Goal: Check status: Check status

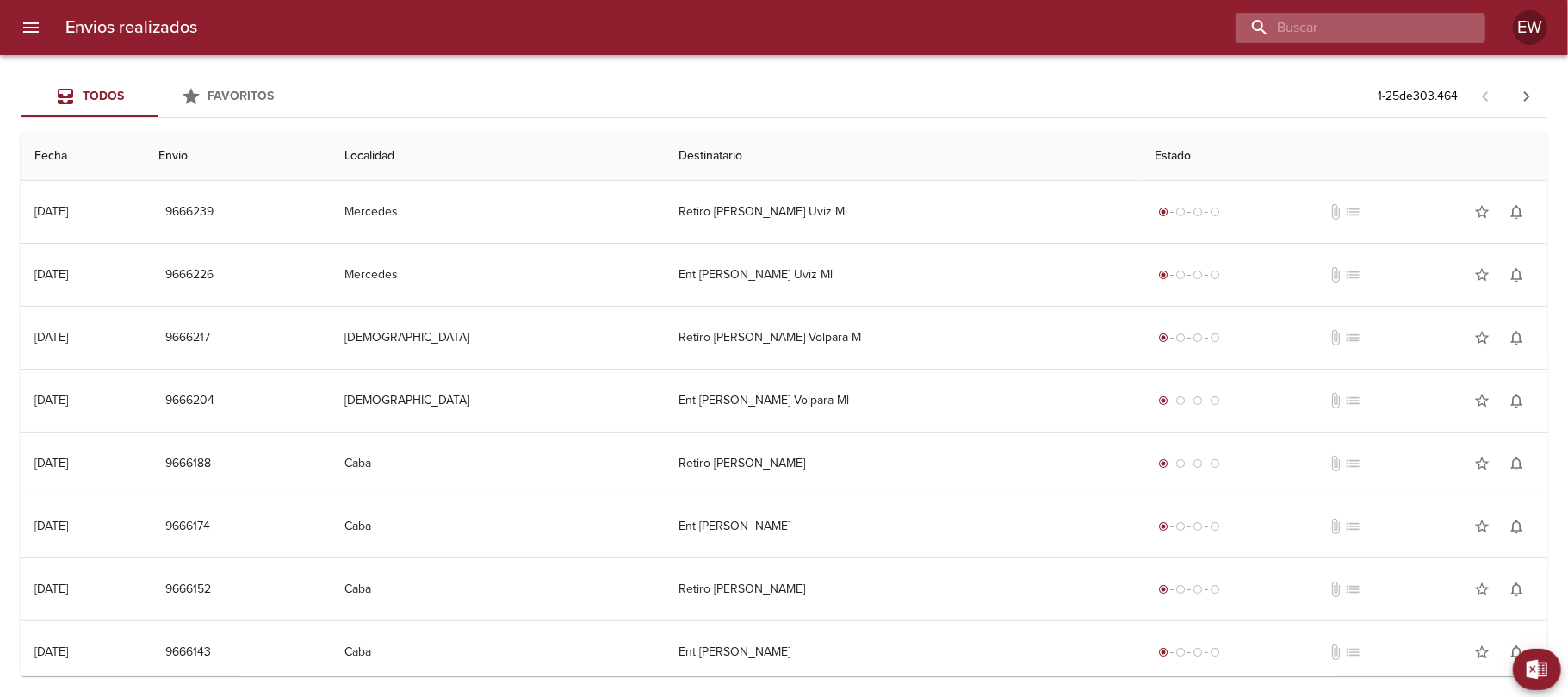
click at [1407, 26] on input "buscar" at bounding box center [1346, 27] width 221 height 30
paste input "[PERSON_NAME]"
type input "[PERSON_NAME]"
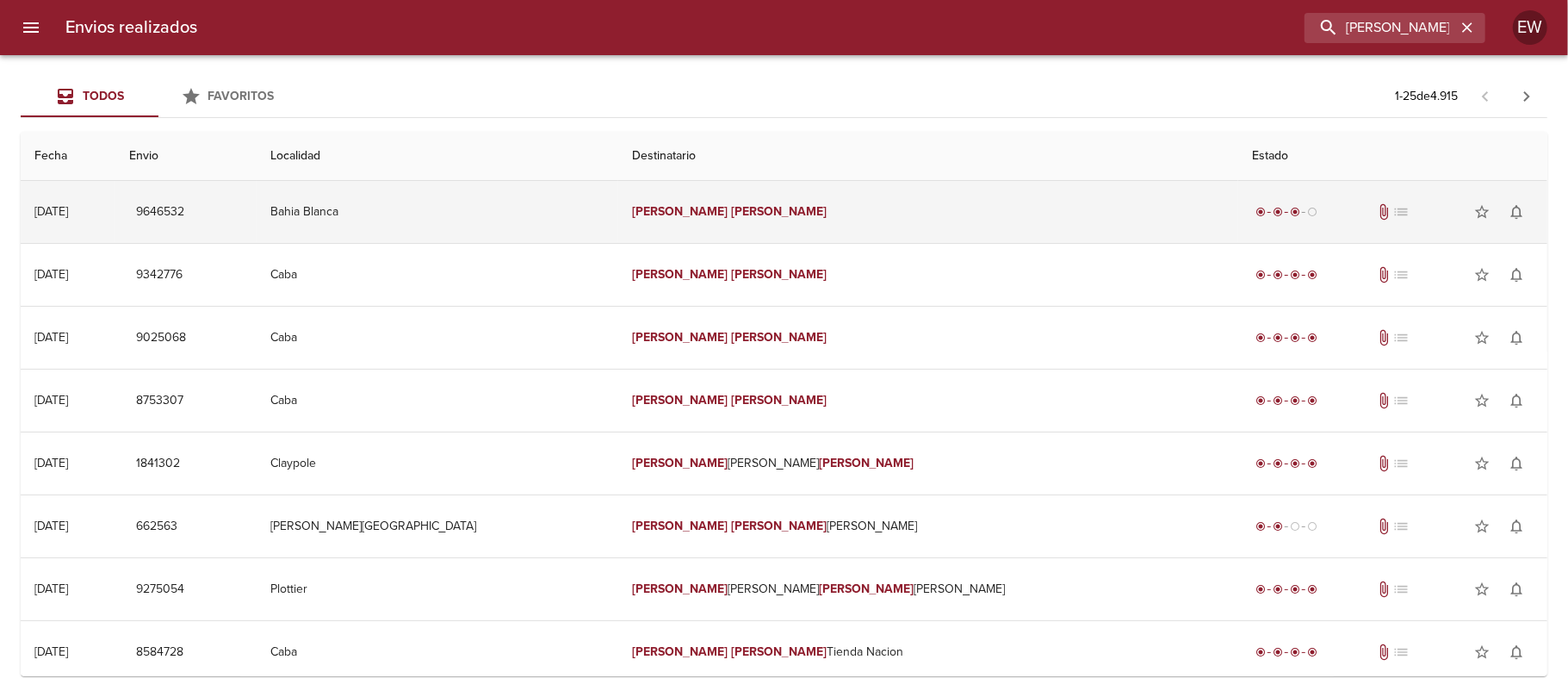
click at [772, 225] on td "[PERSON_NAME]" at bounding box center [929, 212] width 620 height 62
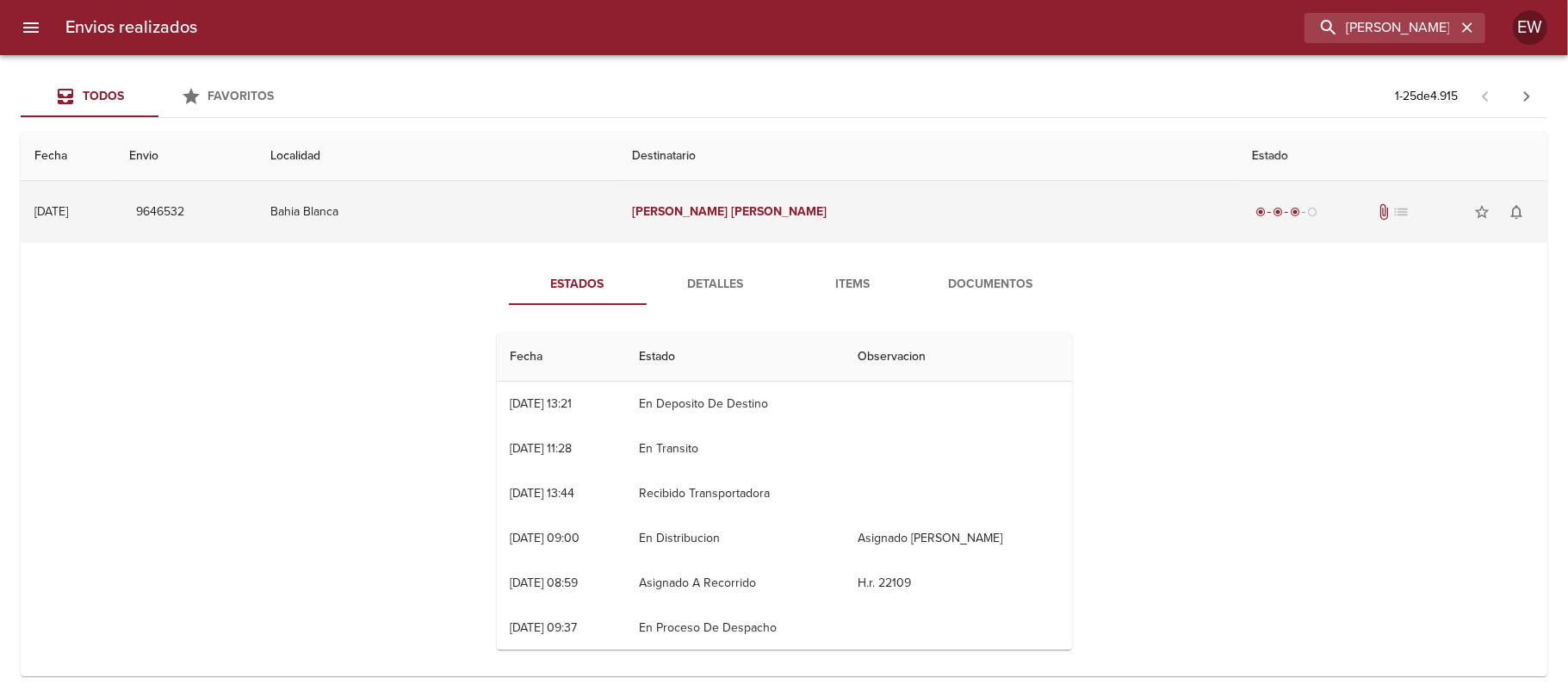
click at [223, 204] on td "9646532" at bounding box center [186, 212] width 141 height 62
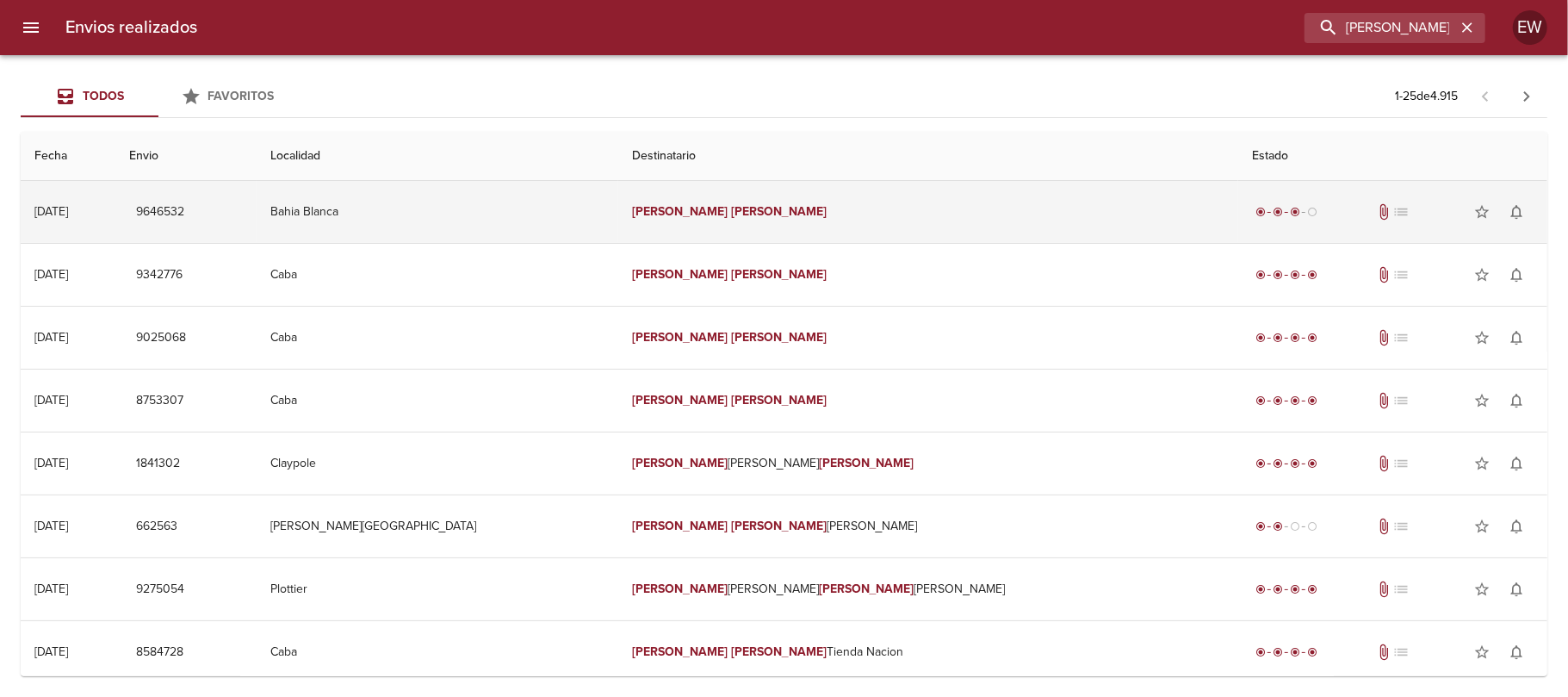
click at [184, 205] on span "9646532" at bounding box center [160, 213] width 48 height 22
click at [618, 214] on td "Bahia Blanca" at bounding box center [437, 212] width 362 height 62
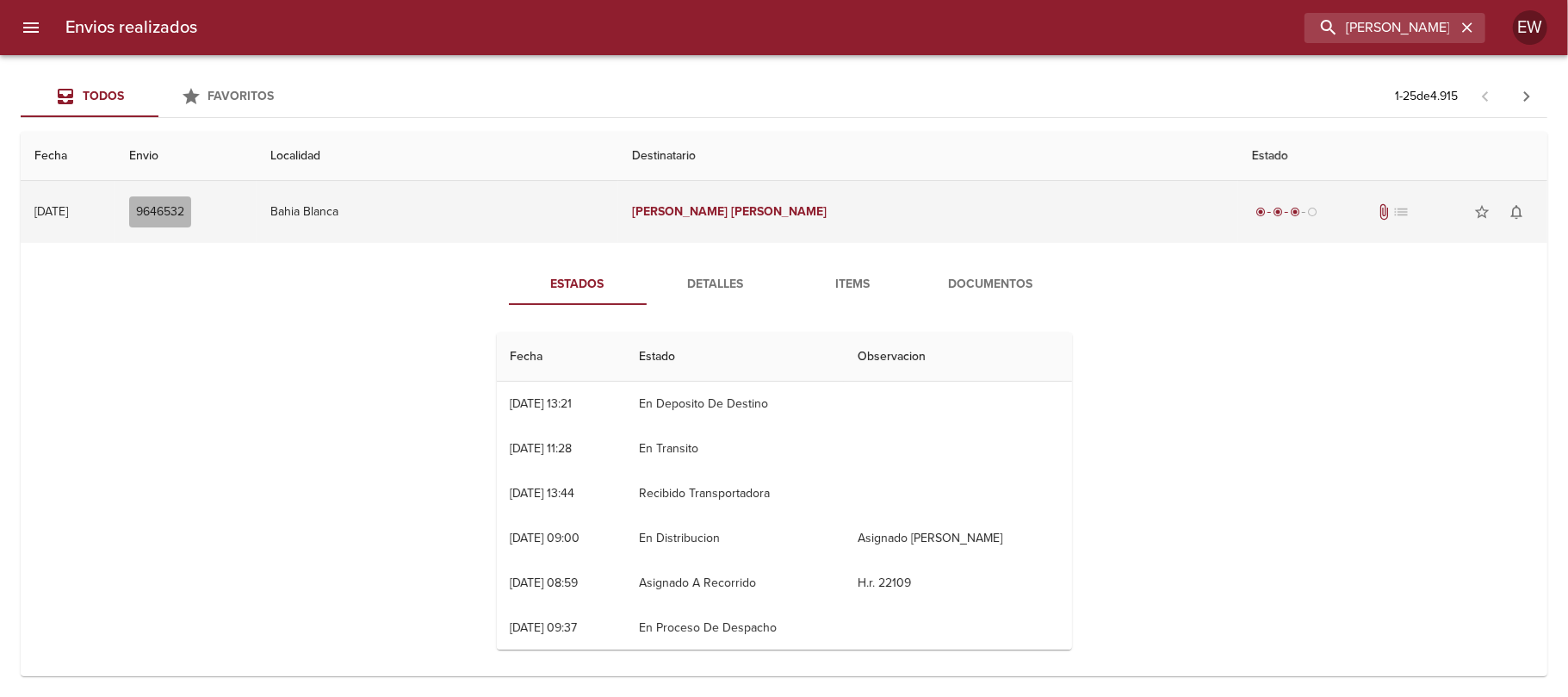
click at [184, 212] on span "9646532" at bounding box center [160, 213] width 48 height 22
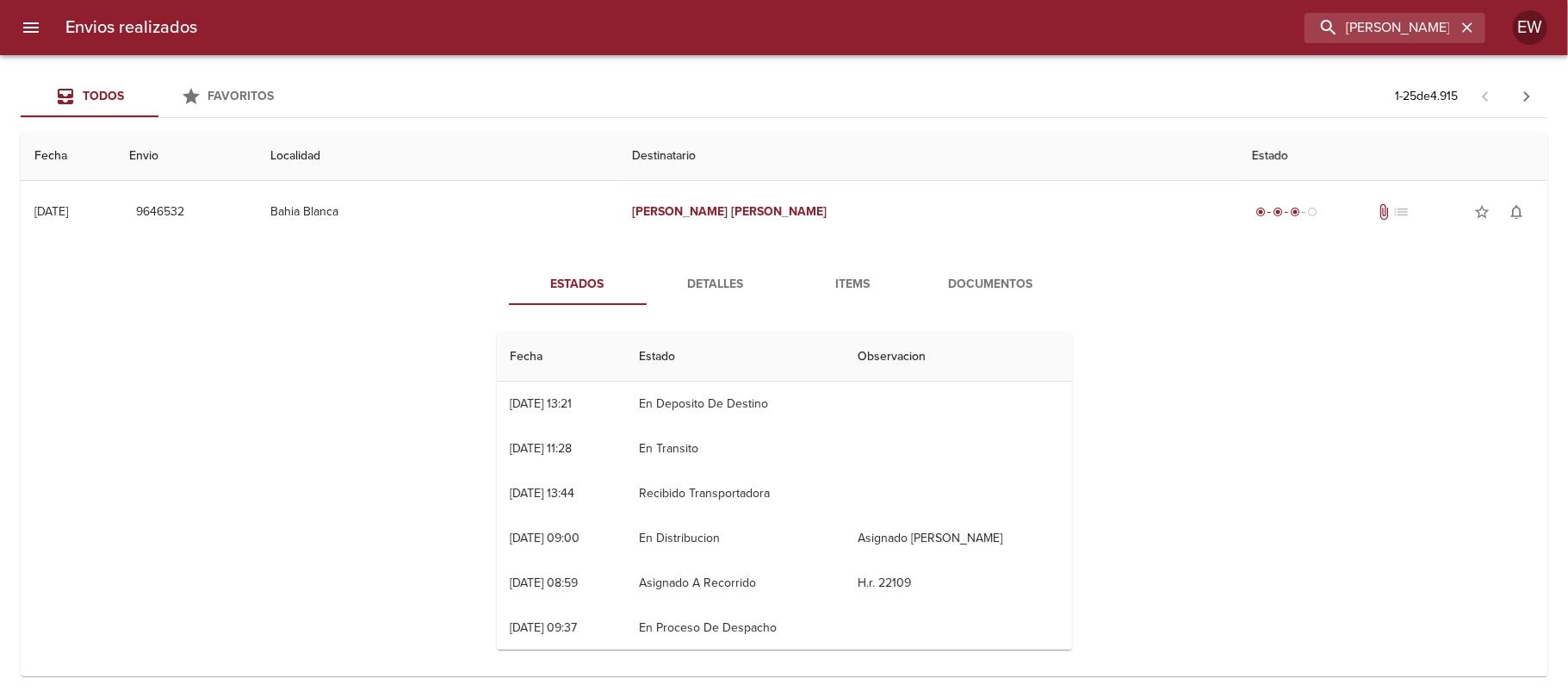
click at [697, 289] on span "Detalles" at bounding box center [715, 285] width 117 height 22
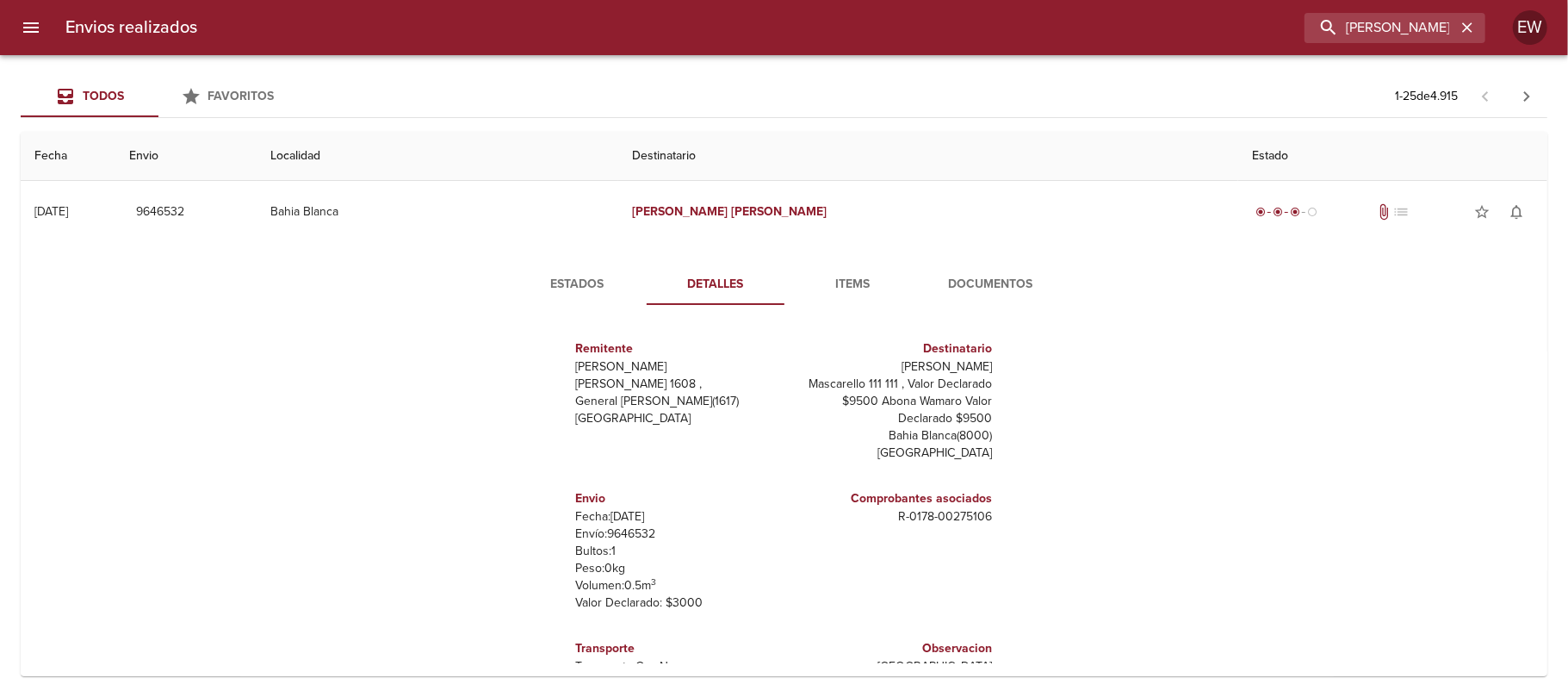
click at [565, 298] on button "Estados" at bounding box center [577, 284] width 138 height 41
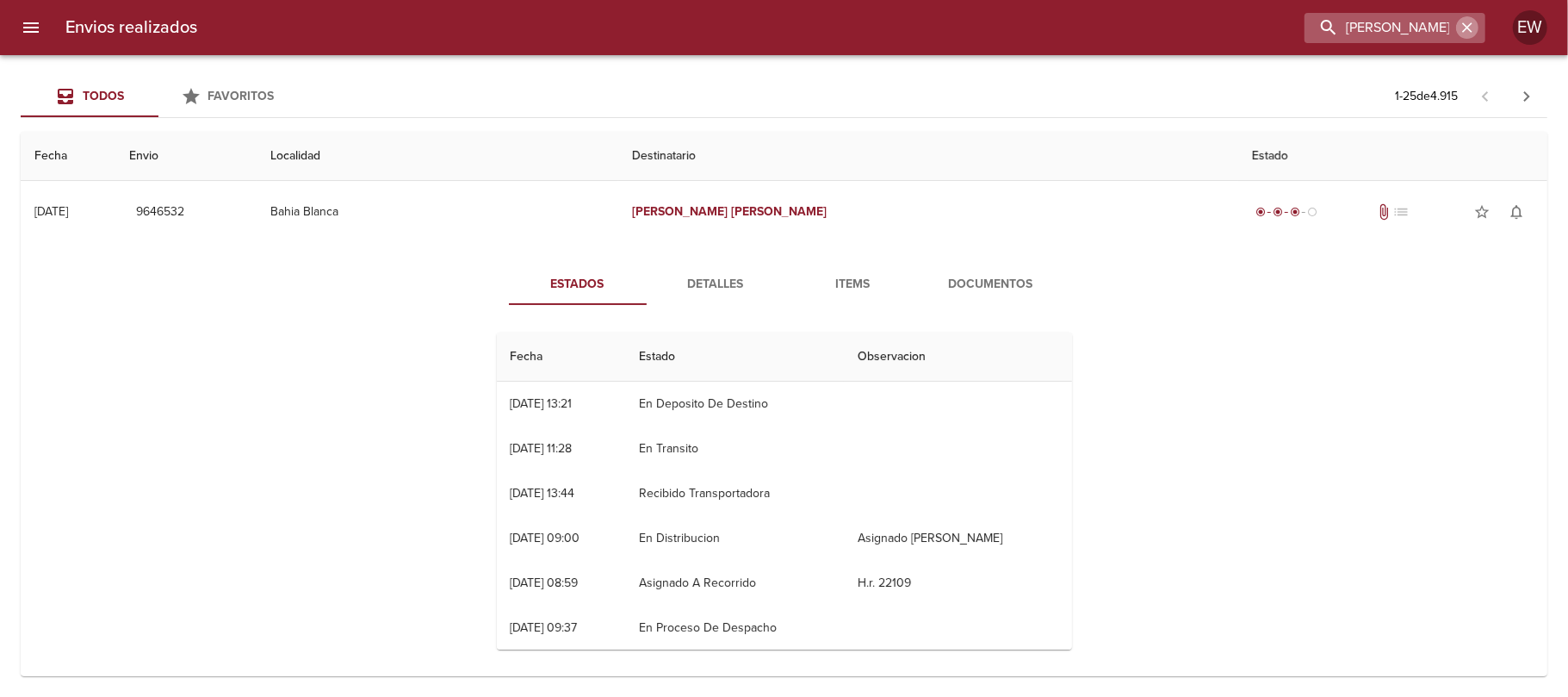
click at [1466, 33] on icon "button" at bounding box center [1467, 27] width 17 height 17
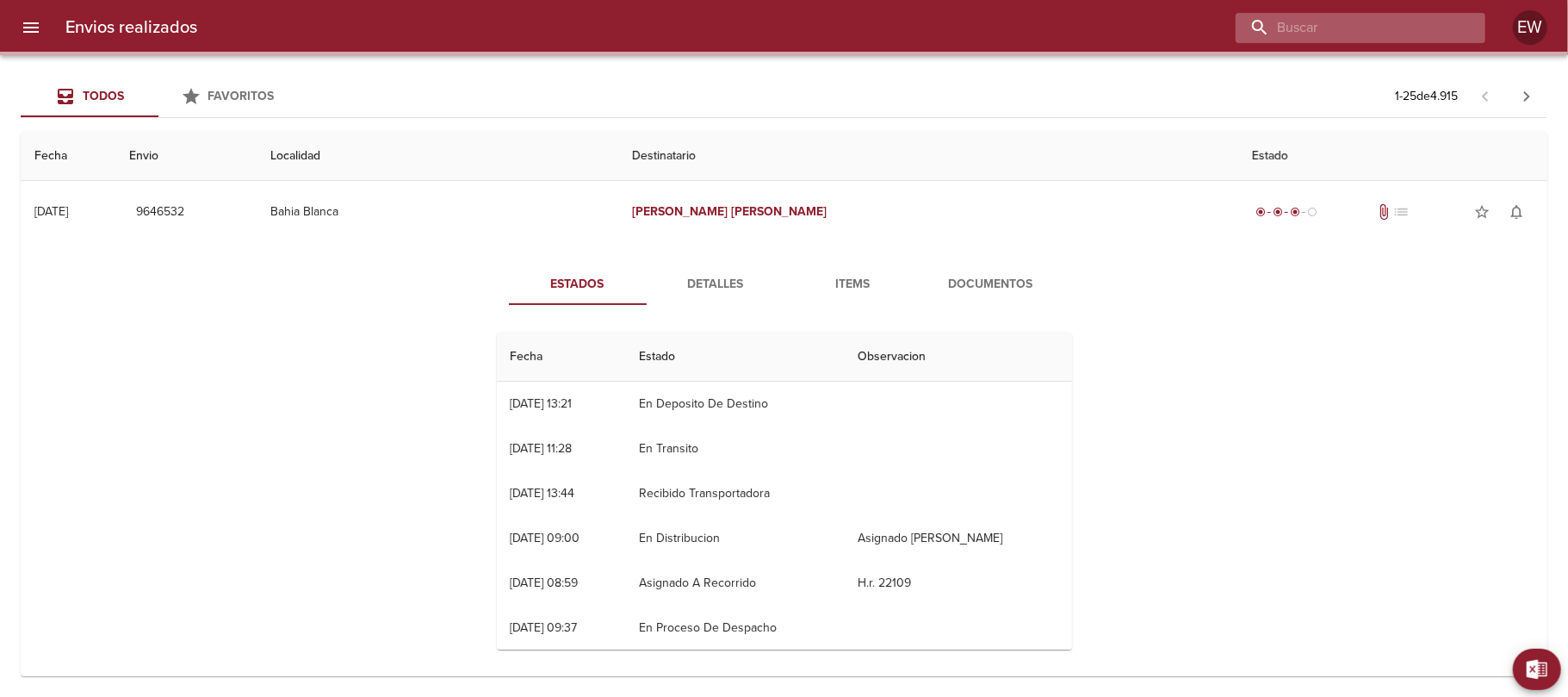
click at [1416, 33] on input "buscar" at bounding box center [1346, 27] width 221 height 30
paste input "[PERSON_NAME]"
type input "[PERSON_NAME]"
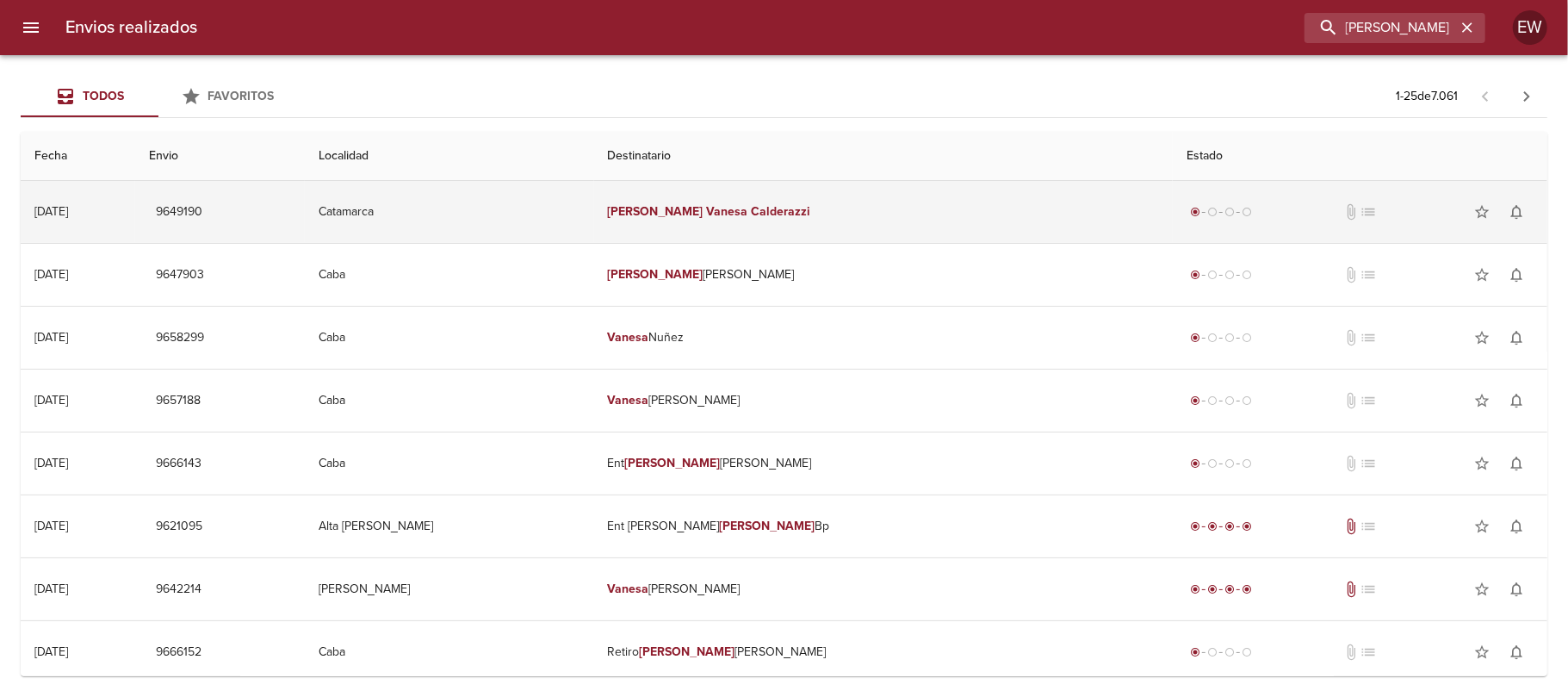
click at [703, 213] on em "[PERSON_NAME]" at bounding box center [656, 212] width 96 height 15
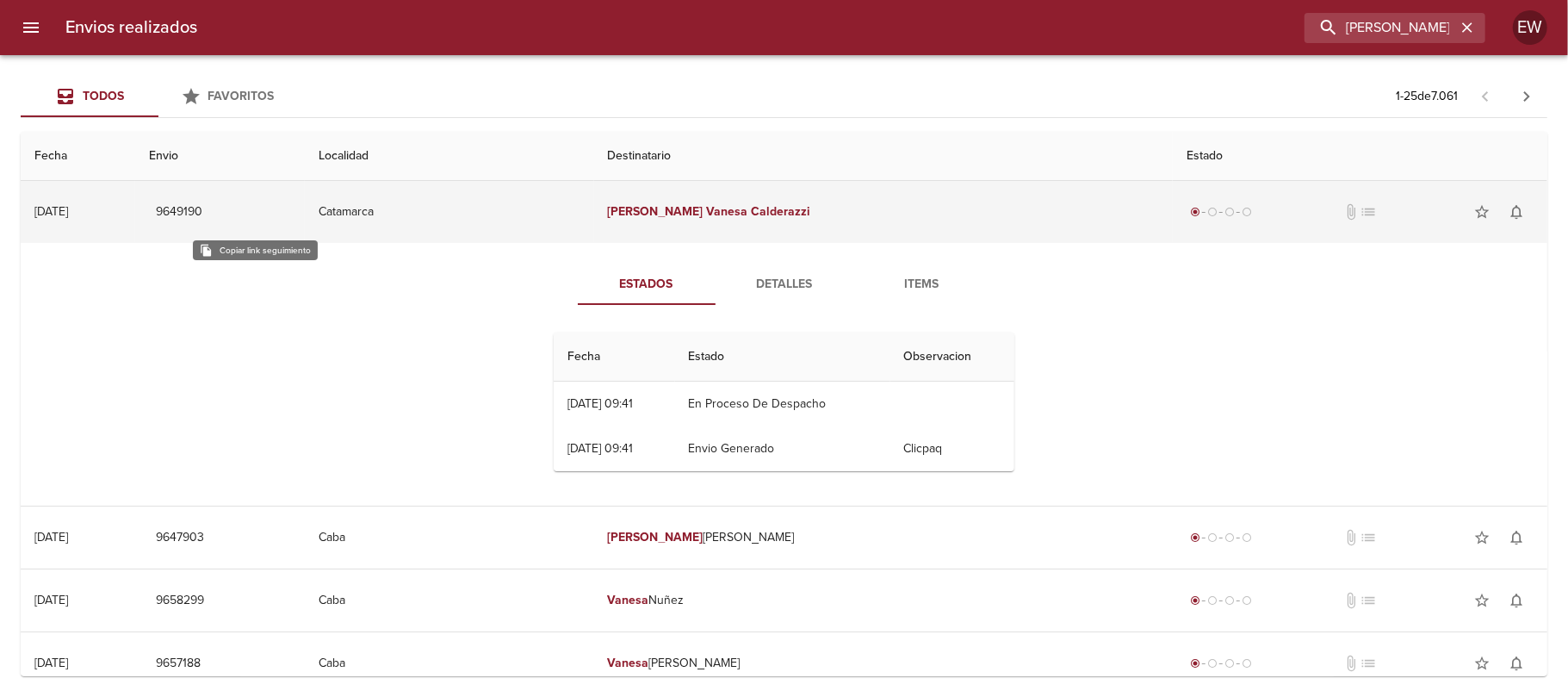
click at [202, 211] on span "9649190" at bounding box center [179, 213] width 47 height 22
